Goal: Task Accomplishment & Management: Use online tool/utility

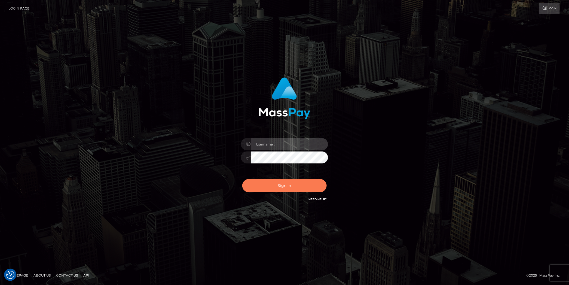
type input "Marcopolo"
click at [285, 182] on button "Sign in" at bounding box center [284, 185] width 84 height 13
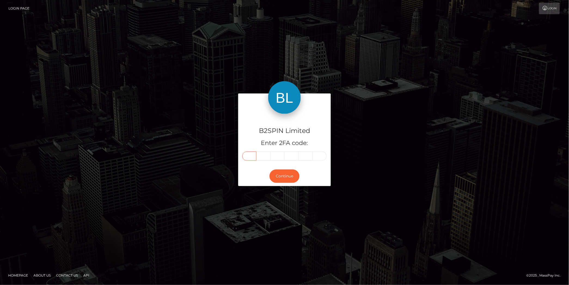
paste input "0"
type input "0"
type input "6"
type input "1"
type input "0"
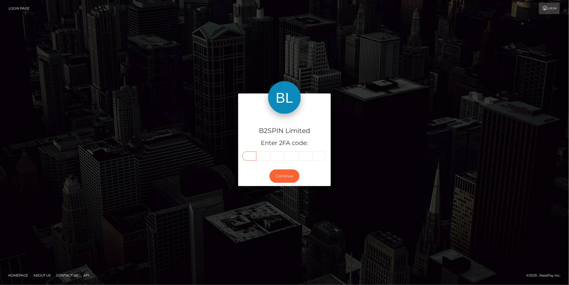
type input "8"
type input "4"
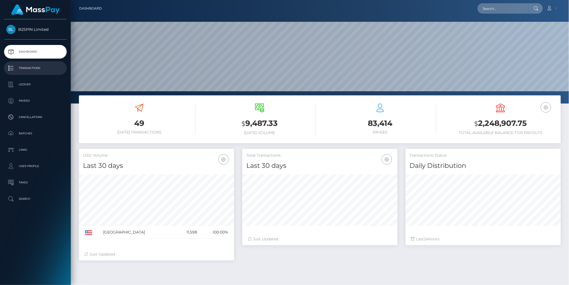
scroll to position [96, 155]
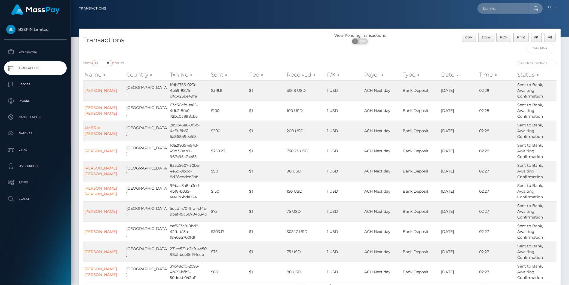
click at [107, 64] on select "10 25 50 100 250 500 1,000 3,500" at bounding box center [102, 63] width 20 height 6
select select "3500"
click at [93, 60] on select "10 25 50 100 250 500 1,000 3,500" at bounding box center [102, 63] width 20 height 6
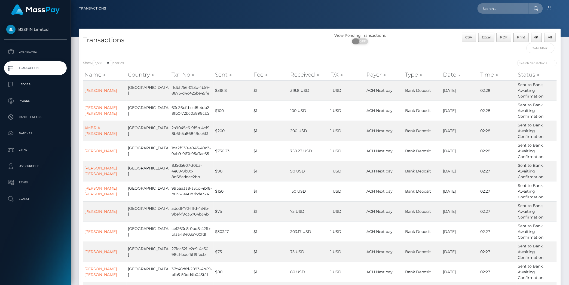
click at [364, 39] on span "OFF" at bounding box center [362, 41] width 14 height 6
checkbox input "true"
click at [485, 38] on span "Excel" at bounding box center [486, 37] width 9 height 4
